Goal: Information Seeking & Learning: Learn about a topic

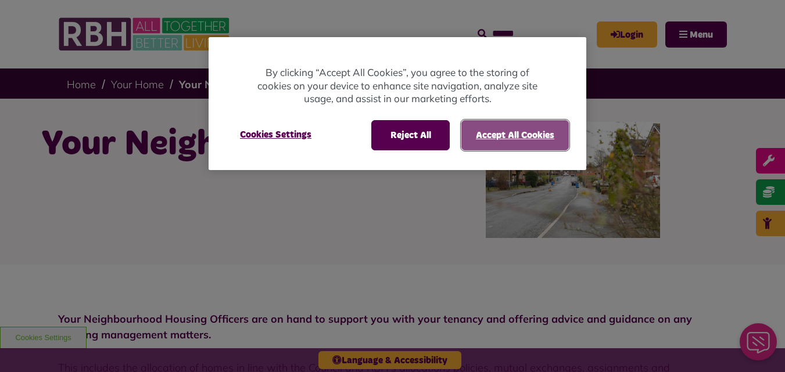
click at [514, 139] on button "Accept All Cookies" at bounding box center [514, 135] width 107 height 30
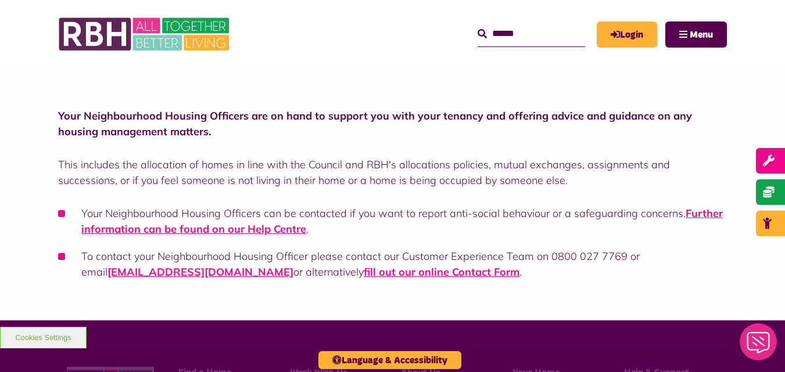
scroll to position [263, 0]
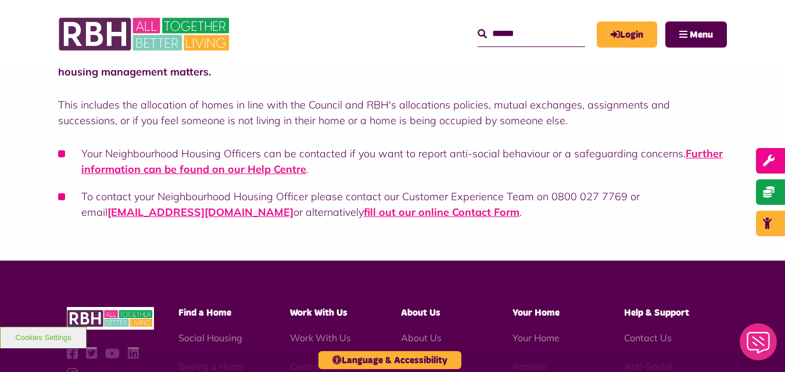
click at [274, 162] on li "Your Neighbourhood Housing Officers can be contacted if you want to report anti…" at bounding box center [392, 161] width 669 height 31
click at [274, 167] on link "Further information can be found on our Help Centre" at bounding box center [401, 161] width 641 height 29
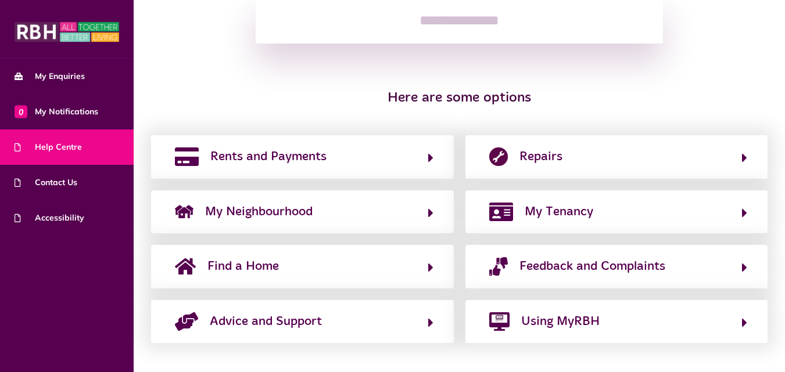
scroll to position [197, 0]
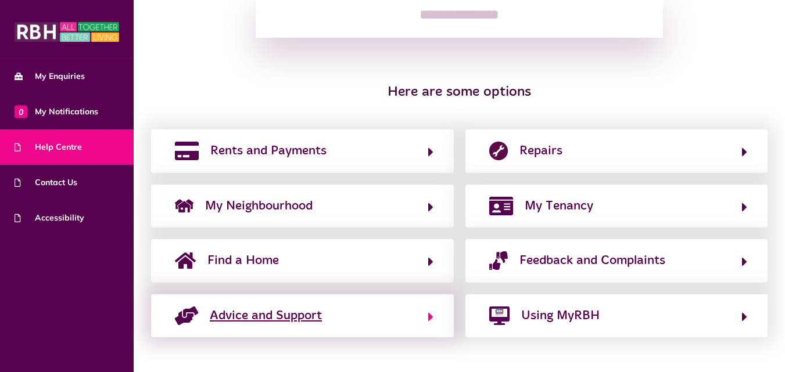
click at [306, 314] on span "Advice and Support" at bounding box center [266, 316] width 112 height 19
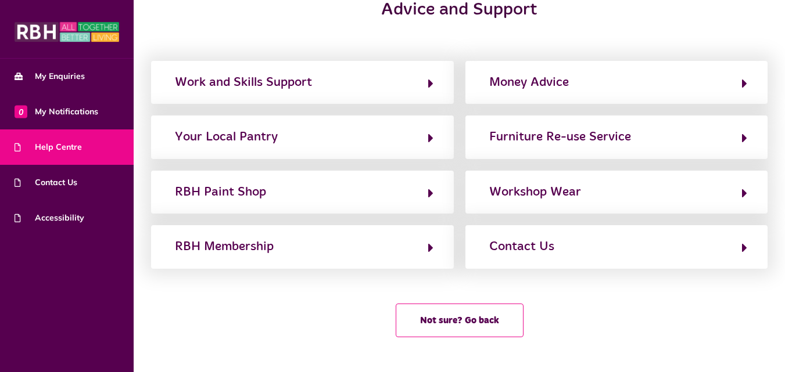
scroll to position [0, 0]
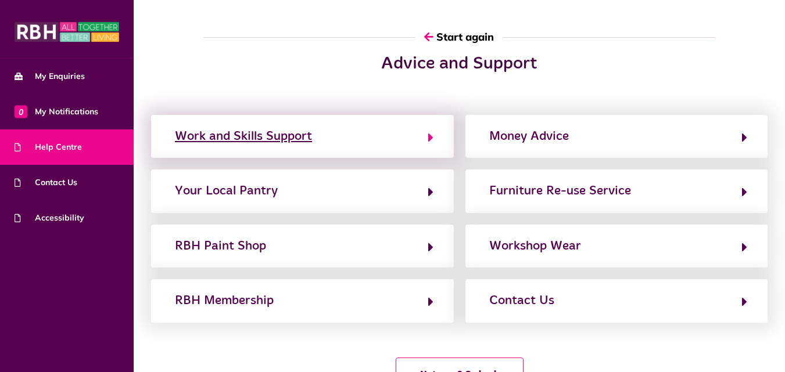
click at [371, 131] on button "Work and Skills Support" at bounding box center [302, 137] width 262 height 20
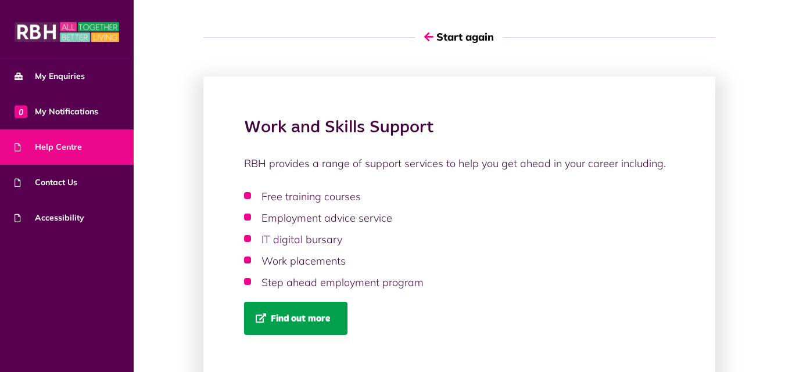
click at [307, 328] on link "Find out more" at bounding box center [295, 318] width 103 height 33
